Goal: Information Seeking & Learning: Learn about a topic

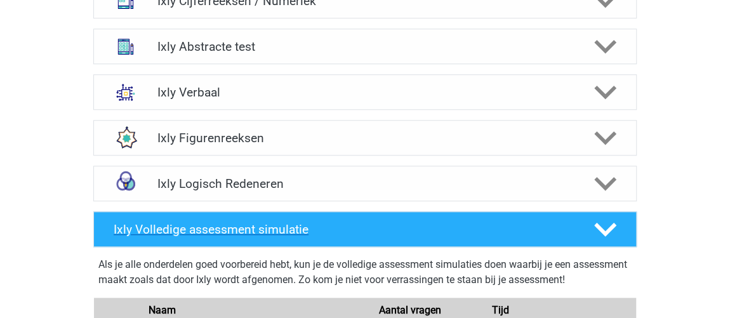
scroll to position [519, 0]
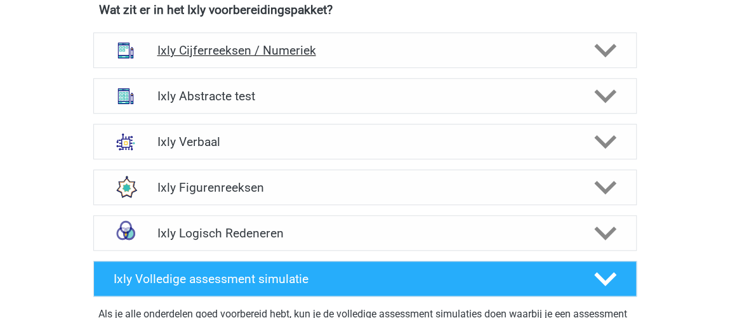
click at [236, 54] on h4 "Ixly Cijferreeksen / Numeriek" at bounding box center [365, 50] width 416 height 15
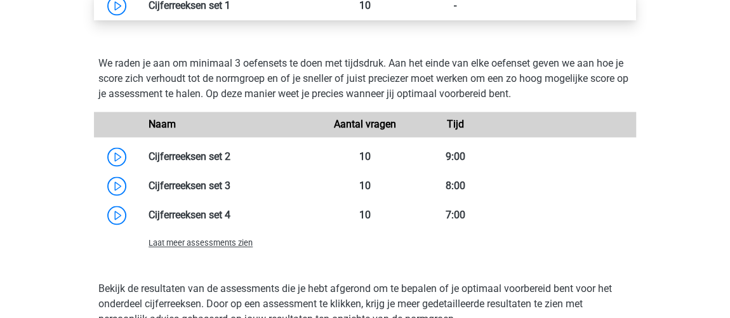
scroll to position [980, 0]
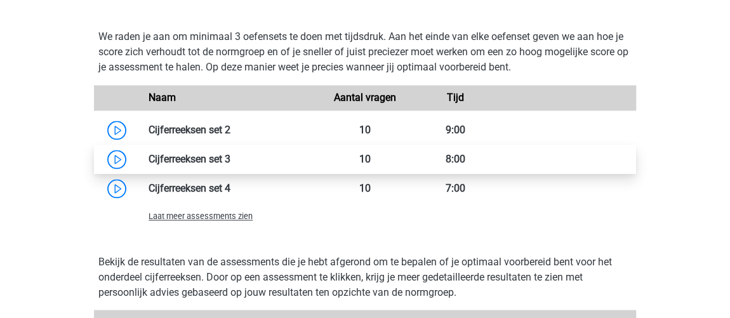
click at [230, 159] on link at bounding box center [230, 159] width 0 height 12
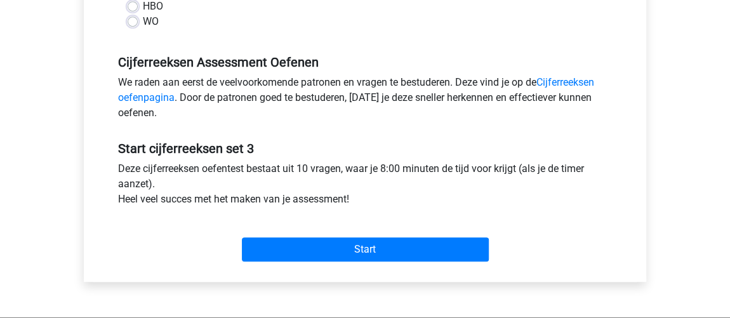
scroll to position [403, 0]
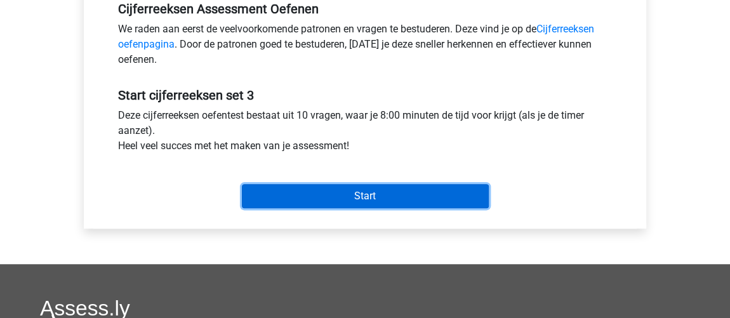
click at [310, 198] on input "Start" at bounding box center [365, 196] width 247 height 24
click at [338, 199] on input "Start" at bounding box center [365, 196] width 247 height 24
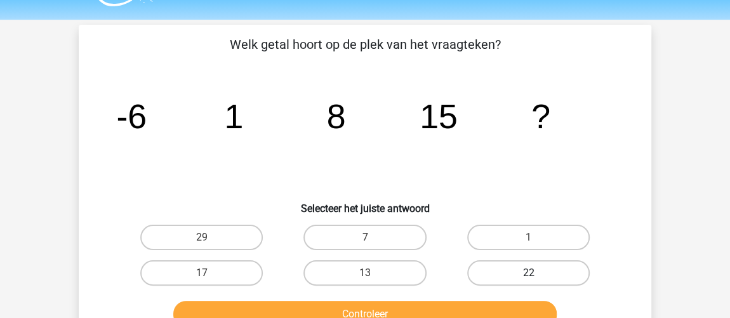
scroll to position [57, 0]
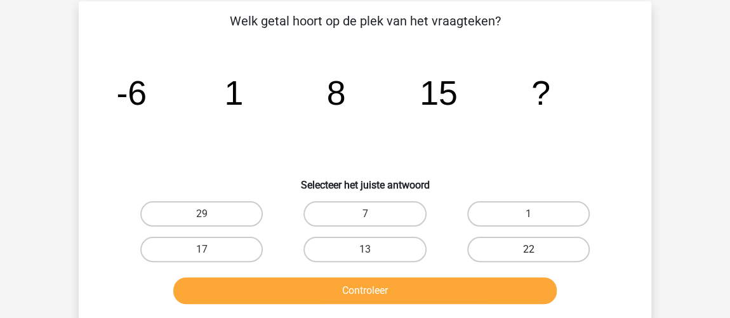
click at [534, 244] on label "22" at bounding box center [528, 249] width 122 height 25
click at [534, 249] on input "22" at bounding box center [532, 253] width 8 height 8
radio input "true"
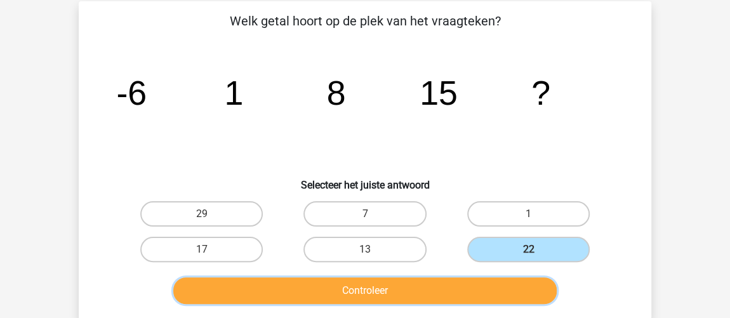
drag, startPoint x: 470, startPoint y: 283, endPoint x: 484, endPoint y: 283, distance: 14.0
click at [478, 283] on button "Controleer" at bounding box center [365, 290] width 384 height 27
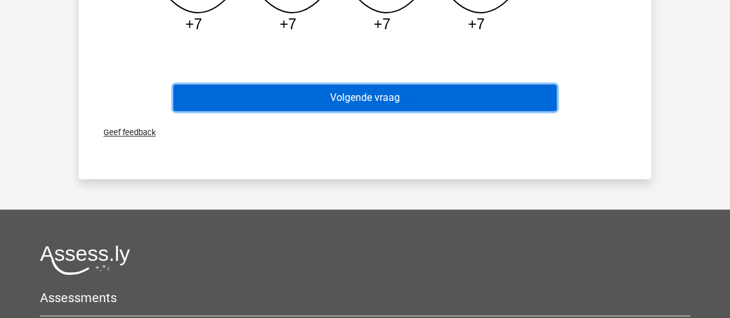
click at [448, 93] on button "Volgende vraag" at bounding box center [365, 97] width 384 height 27
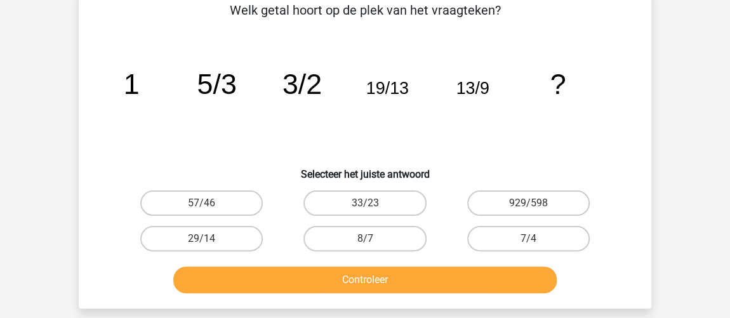
scroll to position [58, 0]
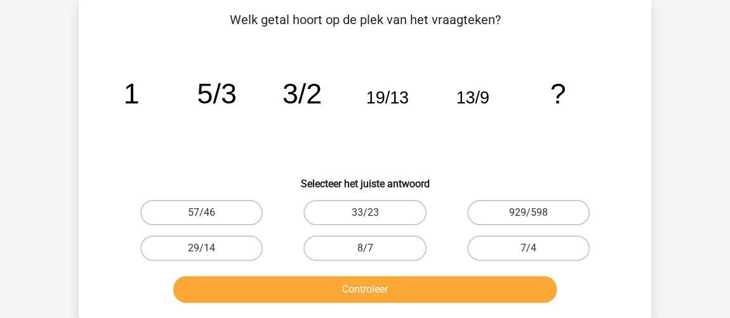
click at [218, 260] on div "29/14" at bounding box center [201, 248] width 163 height 36
click at [216, 252] on label "29/14" at bounding box center [201, 247] width 122 height 25
click at [210, 252] on input "29/14" at bounding box center [206, 252] width 8 height 8
radio input "true"
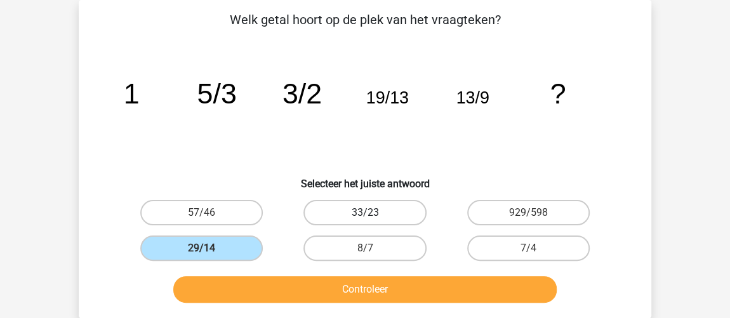
click at [390, 216] on label "33/23" at bounding box center [364, 212] width 122 height 25
click at [373, 216] on input "33/23" at bounding box center [369, 217] width 8 height 8
radio input "true"
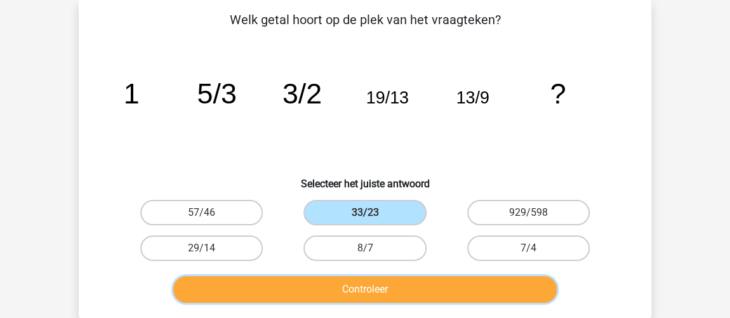
click at [402, 291] on button "Controleer" at bounding box center [365, 289] width 384 height 27
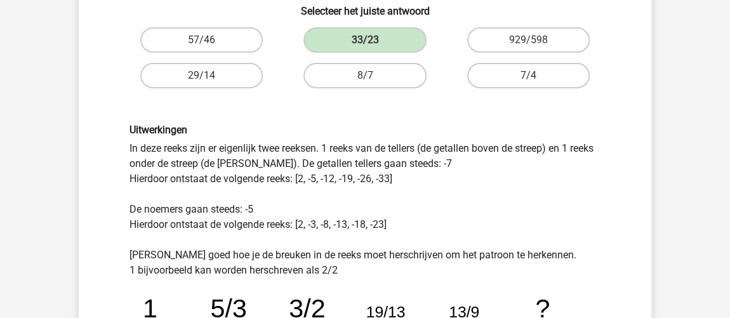
scroll to position [173, 0]
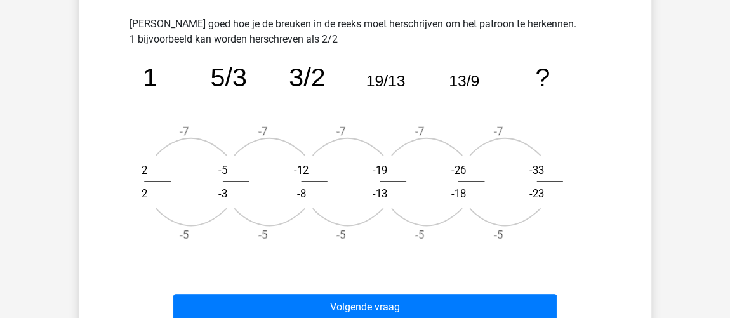
scroll to position [520, 0]
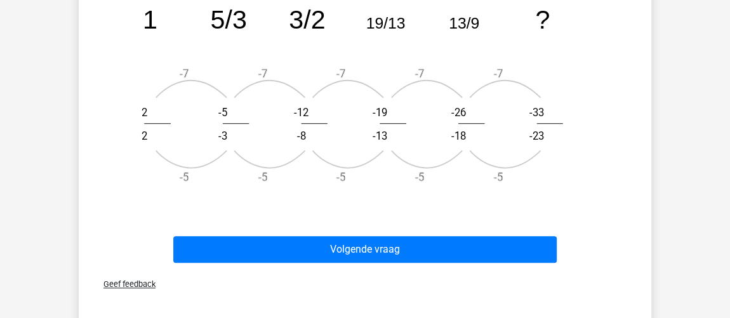
click at [277, 129] on icon "image/svg+xml 1 5/3 3/2 19/13 13/9 ? -7 -5 2 2 -7 -5 -5 -3 -7 -5 -12 -8 -7 -5 -…" at bounding box center [364, 92] width 471 height 206
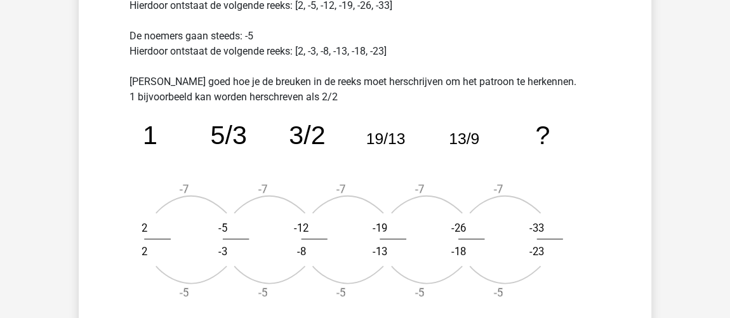
scroll to position [289, 0]
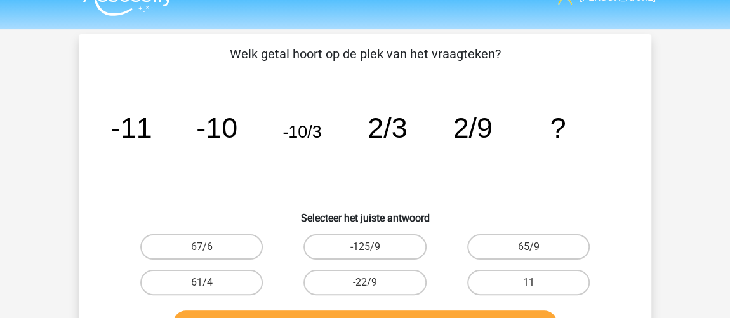
scroll to position [57, 0]
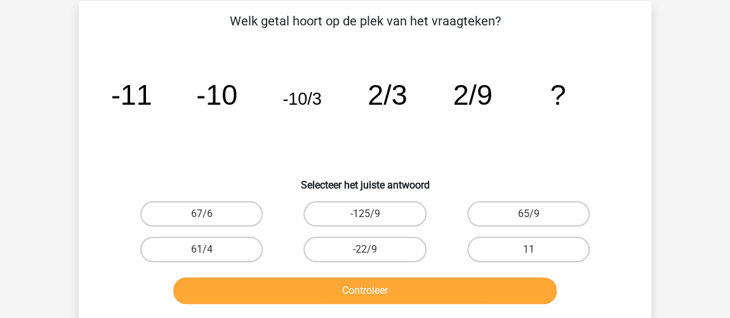
click at [490, 209] on label "65/9" at bounding box center [528, 213] width 122 height 25
click at [528, 214] on input "65/9" at bounding box center [532, 218] width 8 height 8
radio input "true"
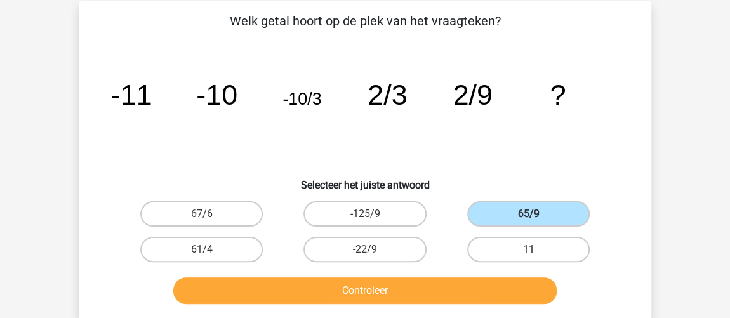
click at [501, 249] on label "11" at bounding box center [528, 249] width 122 height 25
click at [528, 249] on input "11" at bounding box center [532, 253] width 8 height 8
radio input "true"
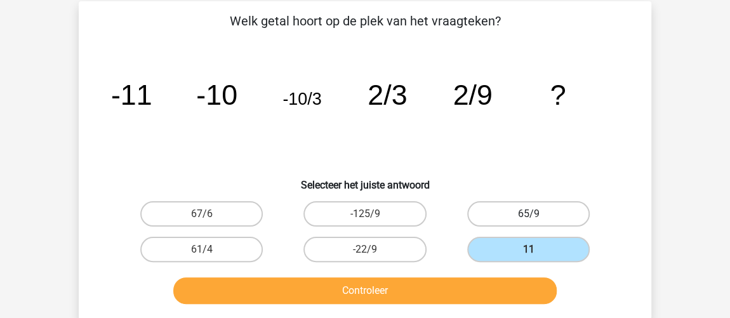
click at [517, 216] on label "65/9" at bounding box center [528, 213] width 122 height 25
click at [528, 216] on input "65/9" at bounding box center [532, 218] width 8 height 8
radio input "true"
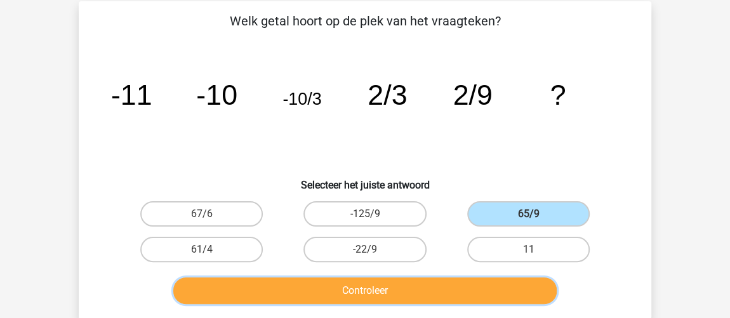
click at [444, 293] on button "Controleer" at bounding box center [365, 290] width 384 height 27
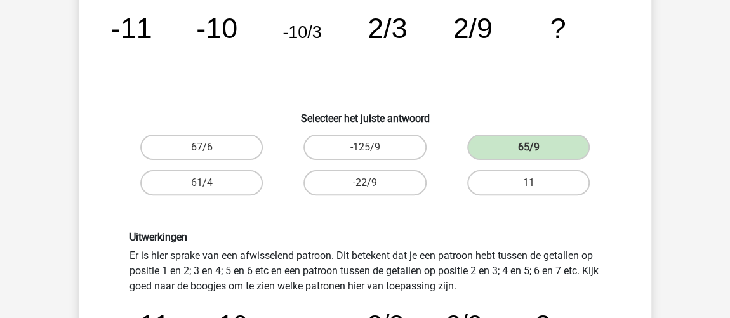
scroll to position [115, 0]
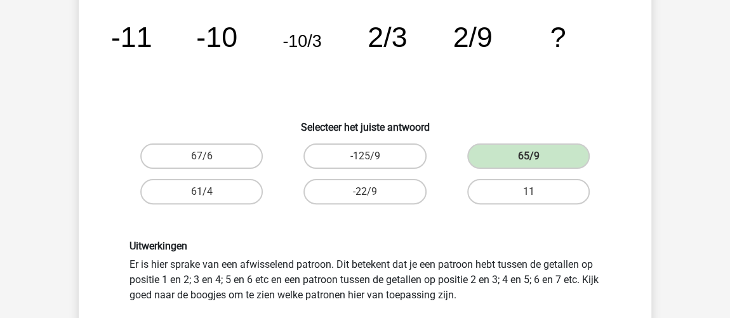
click at [67, 107] on div "Vraag 3 van de 10 Categorie: cijferreeksen set 3 Welk getal hoort op de plek va…" at bounding box center [364, 250] width 603 height 612
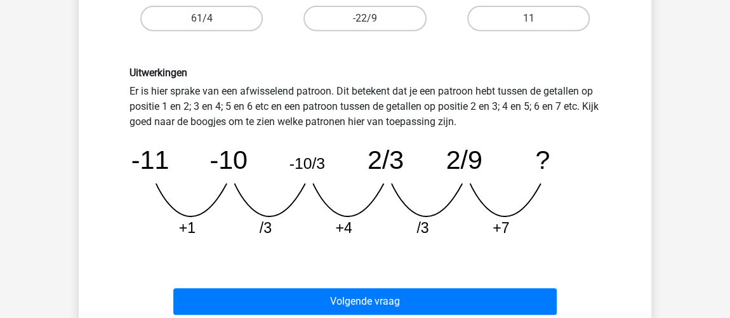
scroll to position [346, 0]
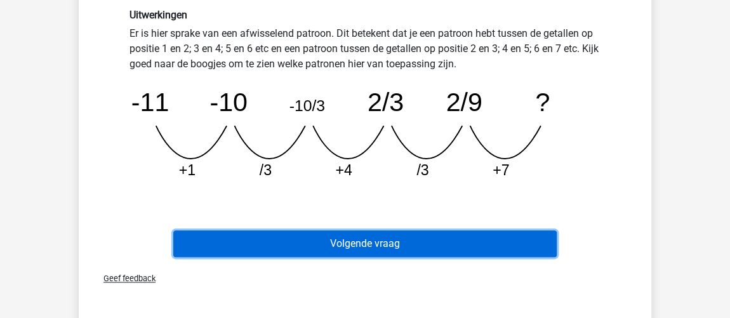
click at [487, 243] on button "Volgende vraag" at bounding box center [365, 243] width 384 height 27
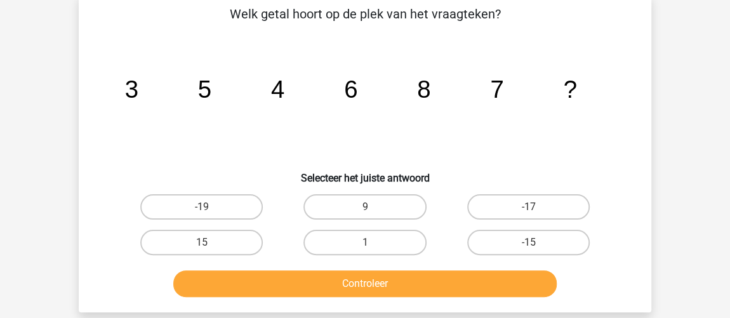
scroll to position [58, 0]
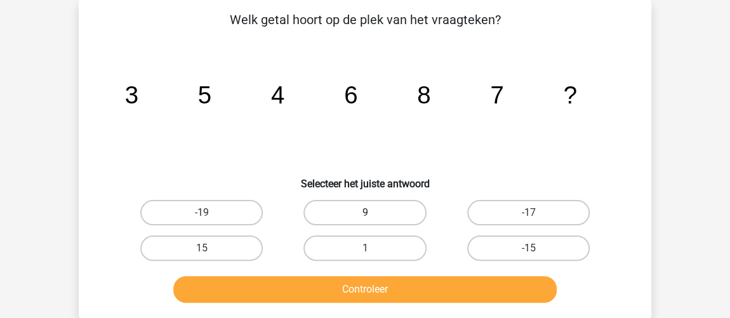
click at [394, 216] on label "9" at bounding box center [364, 212] width 122 height 25
click at [373, 216] on input "9" at bounding box center [369, 217] width 8 height 8
radio input "true"
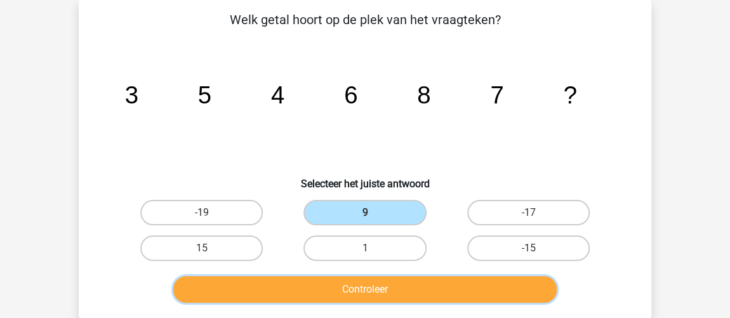
click at [492, 296] on button "Controleer" at bounding box center [365, 289] width 384 height 27
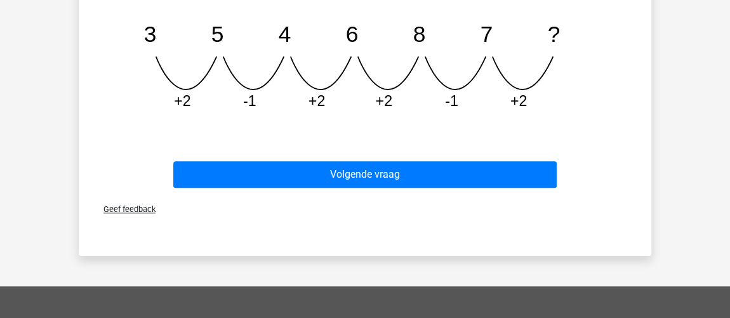
scroll to position [404, 0]
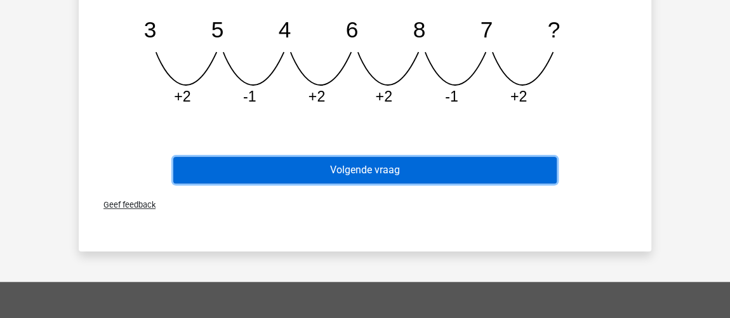
click at [499, 171] on button "Volgende vraag" at bounding box center [365, 170] width 384 height 27
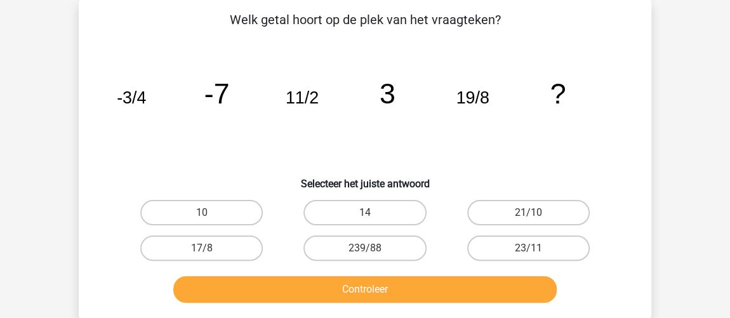
scroll to position [58, 0]
click at [227, 242] on label "17/8" at bounding box center [201, 247] width 122 height 25
click at [210, 248] on input "17/8" at bounding box center [206, 252] width 8 height 8
radio input "true"
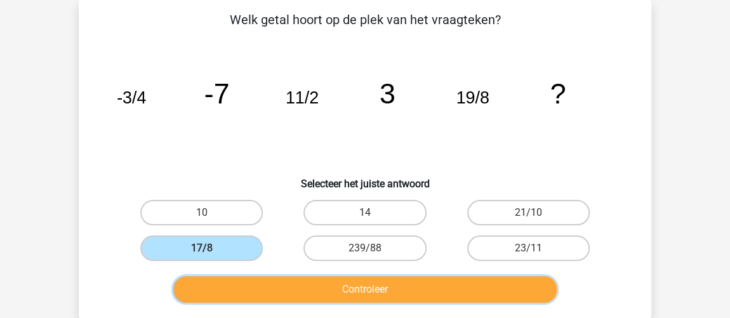
drag, startPoint x: 408, startPoint y: 299, endPoint x: 412, endPoint y: 316, distance: 17.5
click at [412, 316] on div "Welk getal hoort op de plek van het vraagteken? image/svg+xml -3/4 -7 11/2 3 19…" at bounding box center [365, 159] width 572 height 318
click at [414, 298] on button "Controleer" at bounding box center [365, 289] width 384 height 27
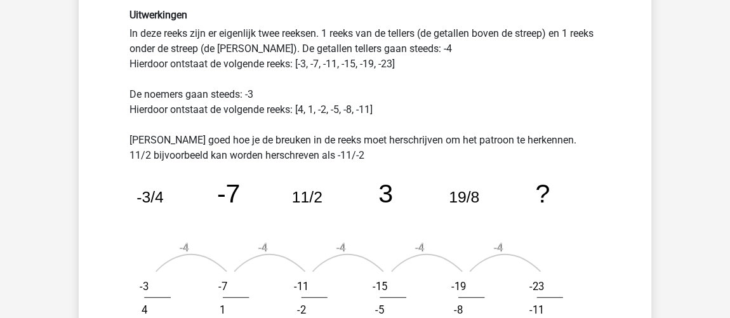
scroll to position [461, 0]
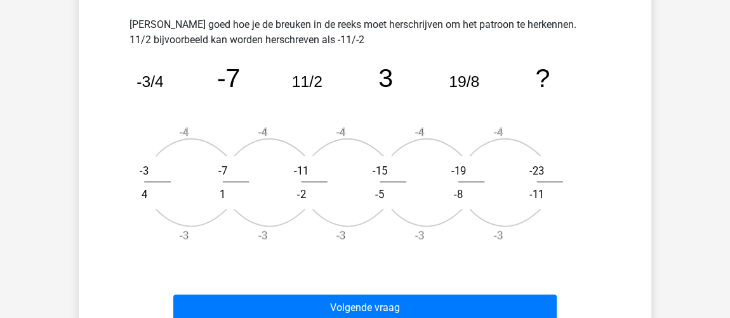
drag, startPoint x: 151, startPoint y: 192, endPoint x: 301, endPoint y: 199, distance: 149.9
click at [301, 199] on g "-3/4 -7 11/2 3 19/8 ? -4 -3 -3 4 -4 -3 -7 1 -4 -3 -11 -2 -4 -3 -15 -5 -4 -3 -19…" at bounding box center [359, 152] width 446 height 178
click at [301, 199] on text "-2" at bounding box center [301, 194] width 9 height 12
drag, startPoint x: 225, startPoint y: 166, endPoint x: 244, endPoint y: 190, distance: 30.7
click at [244, 190] on icon "image/svg+xml -3/4 -7 11/2 3 19/8 ? -4 -3 -3 4 -4 -3 -7 1 -4 -3 -11 -2 -4 -3 -1…" at bounding box center [364, 151] width 471 height 206
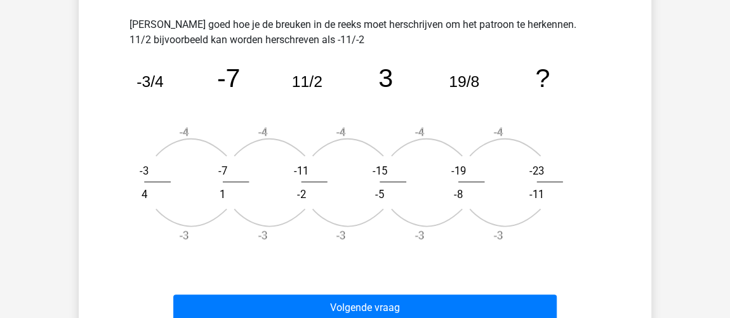
click at [245, 190] on icon "image/svg+xml -3/4 -7 11/2 3 19/8 ? -4 -3 -3 4 -4 -3 -7 1 -4 -3 -11 -2 -4 -3 -1…" at bounding box center [364, 151] width 471 height 206
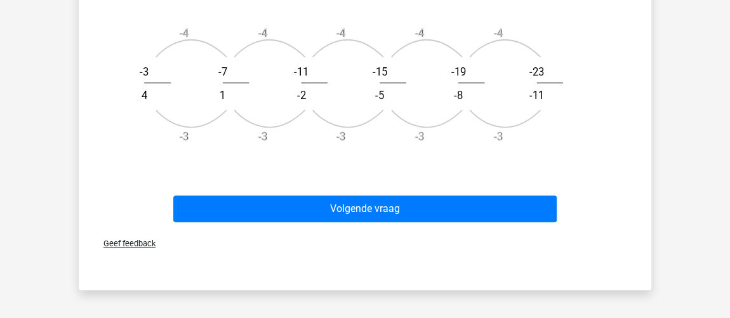
scroll to position [577, 0]
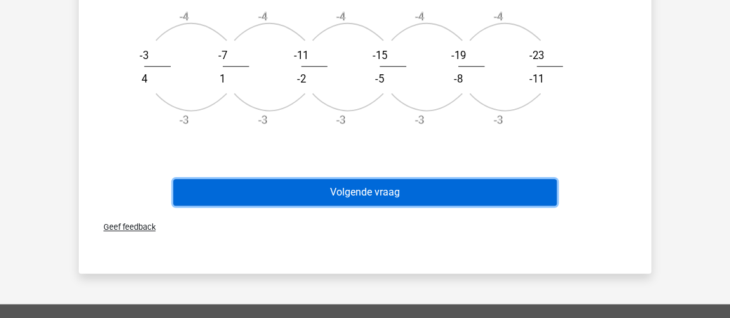
click at [377, 192] on button "Volgende vraag" at bounding box center [365, 192] width 384 height 27
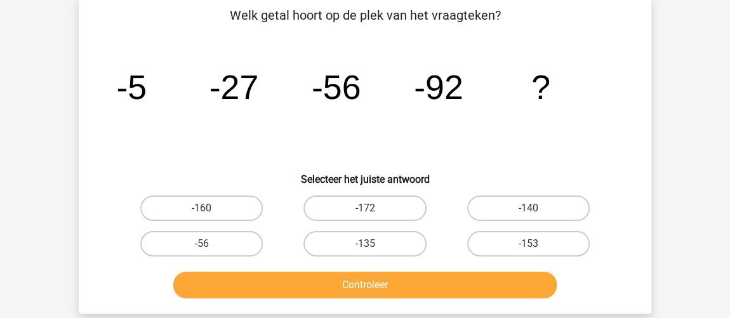
scroll to position [58, 0]
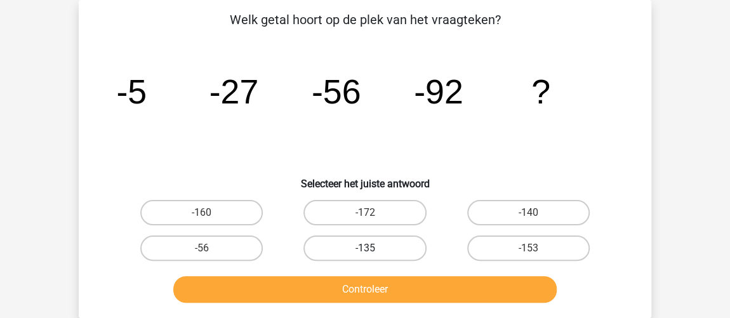
click at [383, 243] on label "-135" at bounding box center [364, 247] width 122 height 25
click at [373, 248] on input "-135" at bounding box center [369, 252] width 8 height 8
radio input "true"
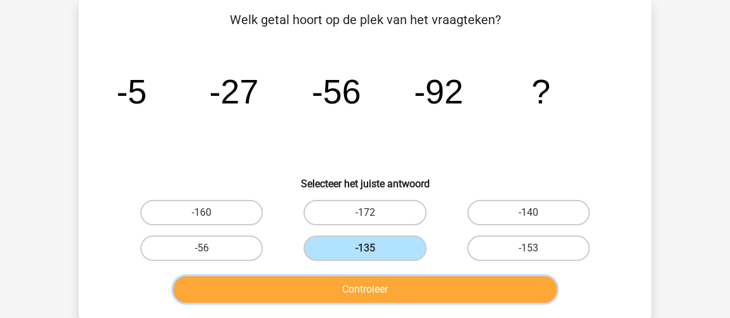
click at [398, 282] on button "Controleer" at bounding box center [365, 289] width 384 height 27
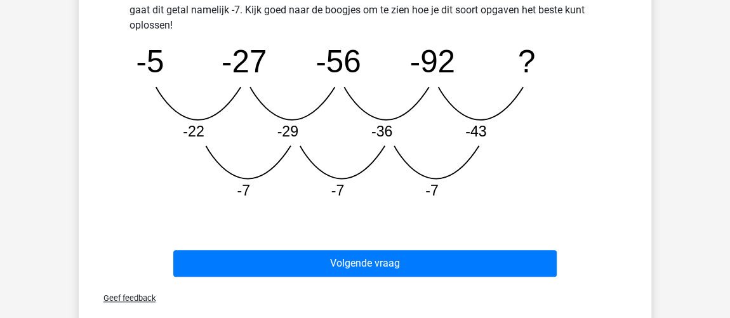
scroll to position [404, 0]
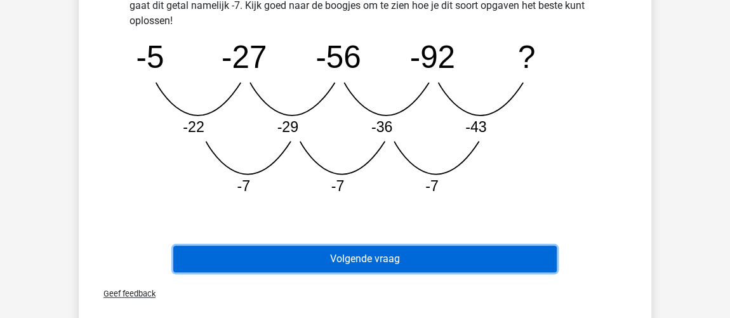
click at [399, 268] on button "Volgende vraag" at bounding box center [365, 259] width 384 height 27
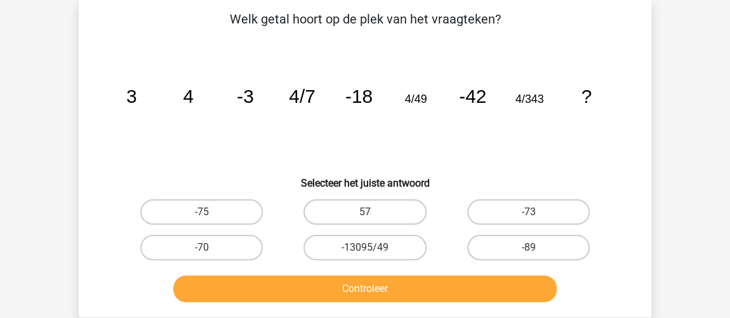
scroll to position [58, 0]
click at [244, 213] on label "-75" at bounding box center [201, 212] width 122 height 25
click at [210, 213] on input "-75" at bounding box center [206, 217] width 8 height 8
radio input "true"
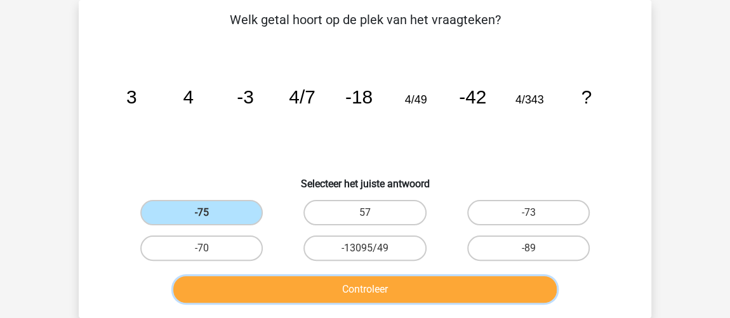
click at [311, 295] on button "Controleer" at bounding box center [365, 289] width 384 height 27
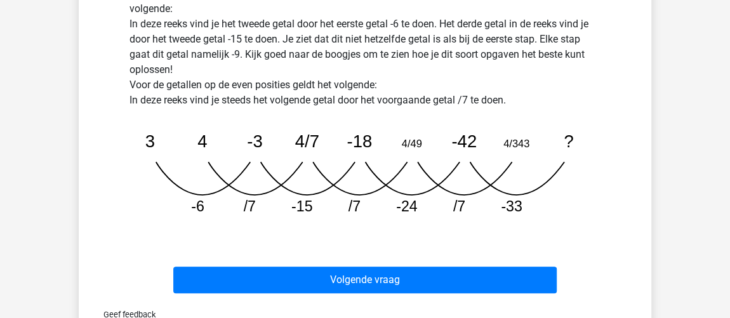
scroll to position [462, 0]
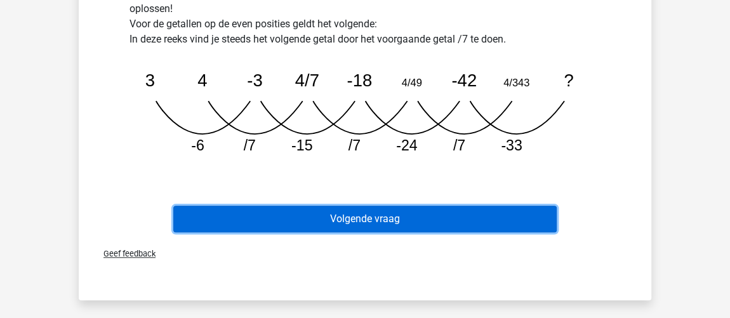
click at [461, 218] on button "Volgende vraag" at bounding box center [365, 219] width 384 height 27
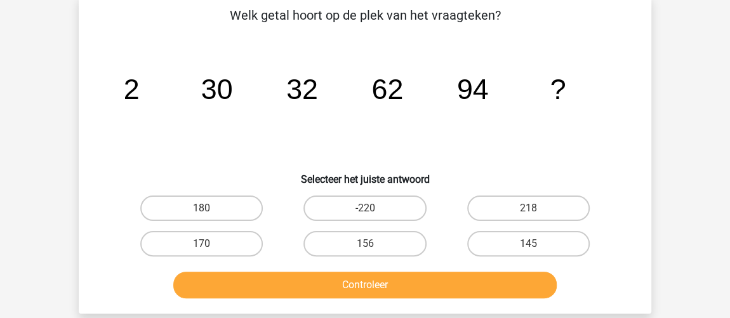
scroll to position [58, 0]
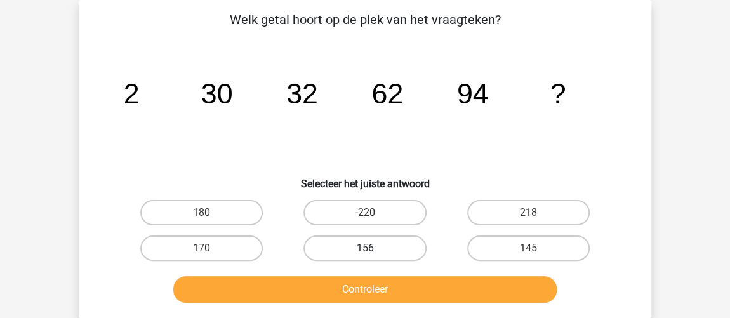
click at [362, 245] on label "156" at bounding box center [364, 247] width 122 height 25
click at [365, 248] on input "156" at bounding box center [369, 252] width 8 height 8
radio input "true"
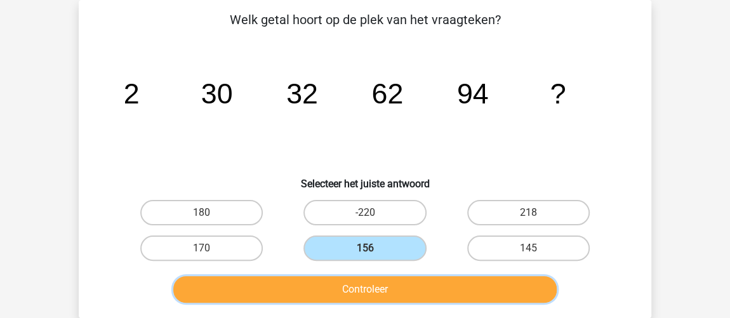
click at [363, 290] on button "Controleer" at bounding box center [365, 289] width 384 height 27
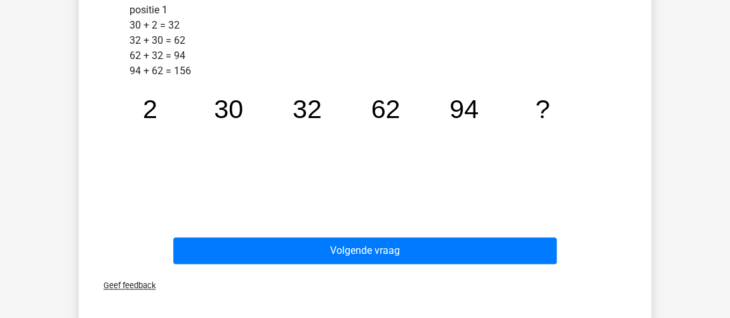
scroll to position [462, 0]
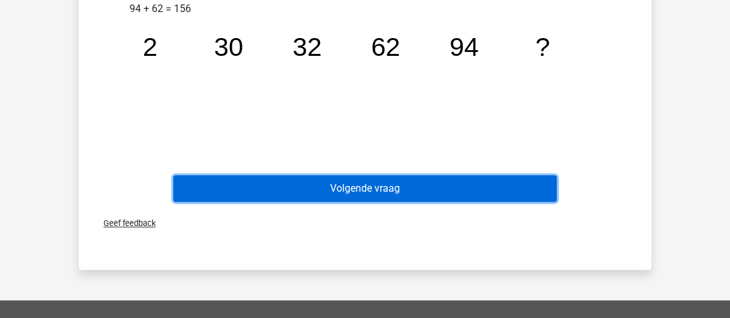
click at [413, 192] on button "Volgende vraag" at bounding box center [365, 188] width 384 height 27
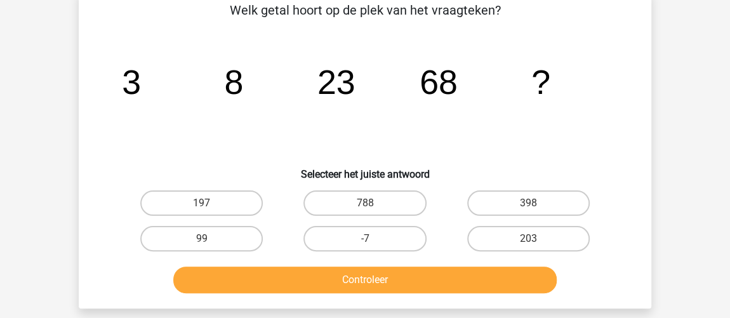
scroll to position [58, 0]
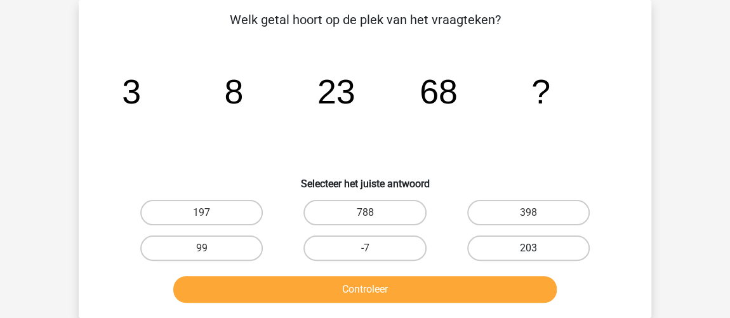
click at [567, 246] on label "203" at bounding box center [528, 247] width 122 height 25
click at [536, 248] on input "203" at bounding box center [532, 252] width 8 height 8
radio input "true"
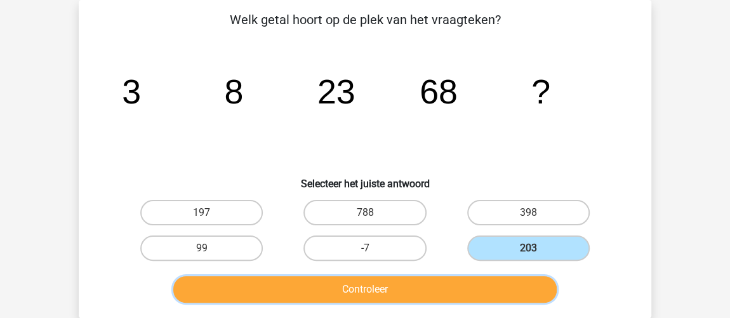
click at [497, 292] on button "Controleer" at bounding box center [365, 289] width 384 height 27
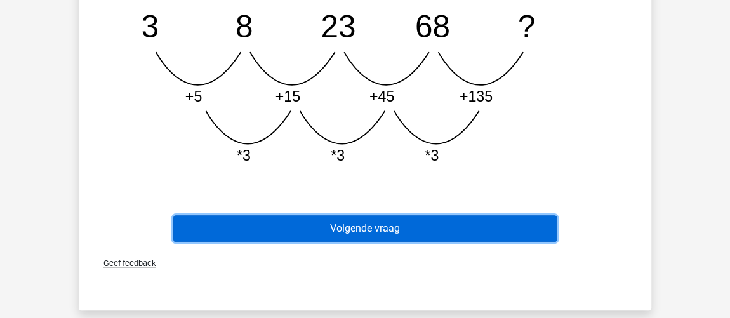
click at [524, 235] on button "Volgende vraag" at bounding box center [365, 228] width 384 height 27
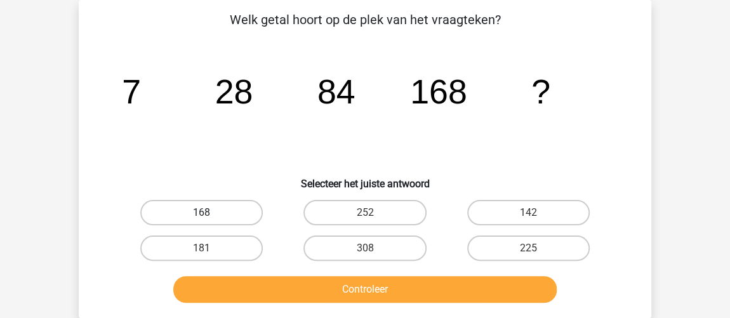
click at [234, 203] on label "168" at bounding box center [201, 212] width 122 height 25
click at [210, 213] on input "168" at bounding box center [206, 217] width 8 height 8
radio input "true"
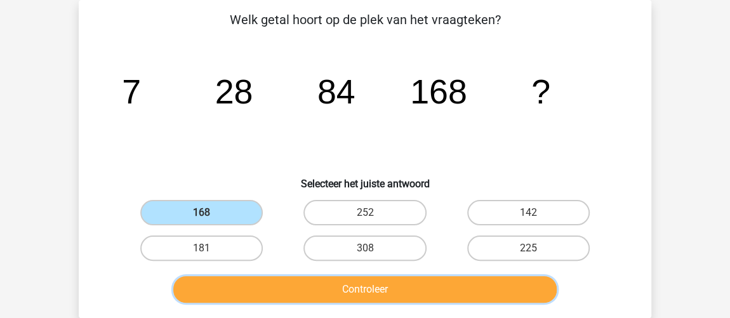
click at [365, 290] on button "Controleer" at bounding box center [365, 289] width 384 height 27
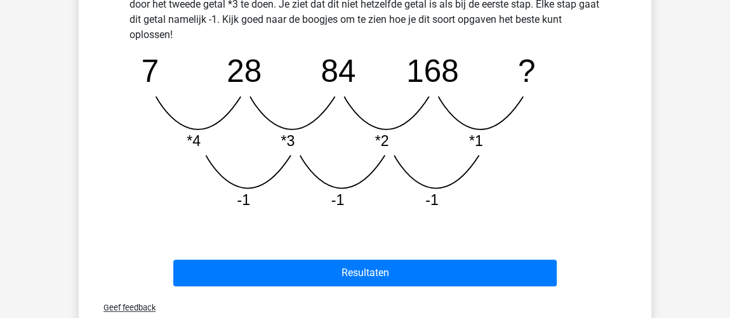
scroll to position [462, 0]
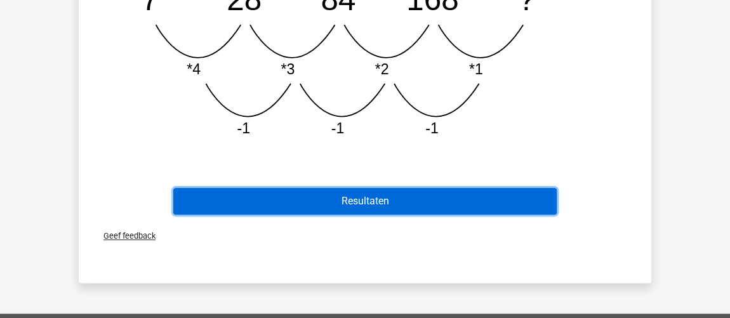
click at [422, 198] on button "Resultaten" at bounding box center [365, 201] width 384 height 27
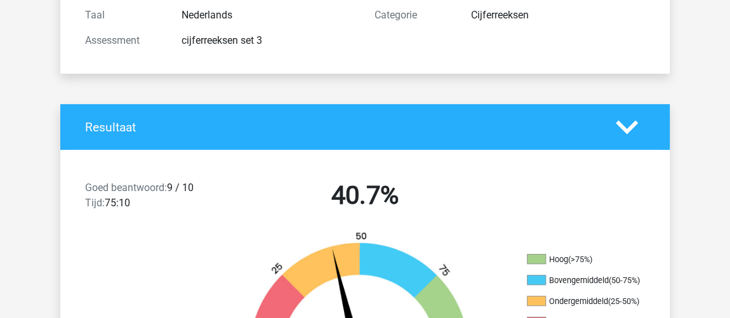
scroll to position [288, 0]
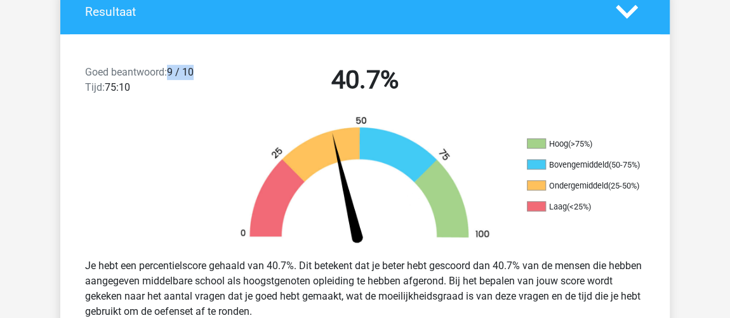
drag, startPoint x: 173, startPoint y: 74, endPoint x: 198, endPoint y: 73, distance: 24.7
click at [198, 73] on div "Goed beantwoord: 9 / 10 Tijd: 75:10" at bounding box center [147, 83] width 145 height 36
click at [126, 190] on div at bounding box center [136, 181] width 152 height 133
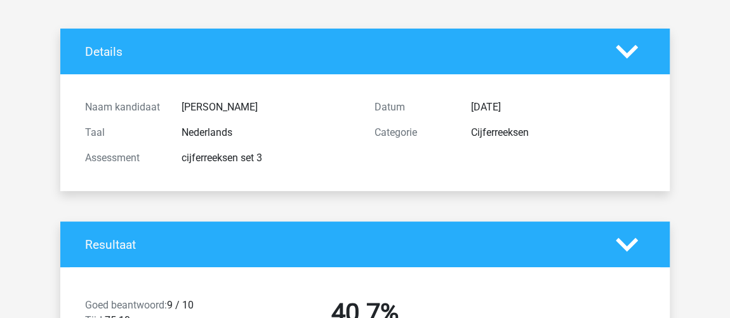
scroll to position [0, 0]
